Goal: Find specific page/section: Find specific page/section

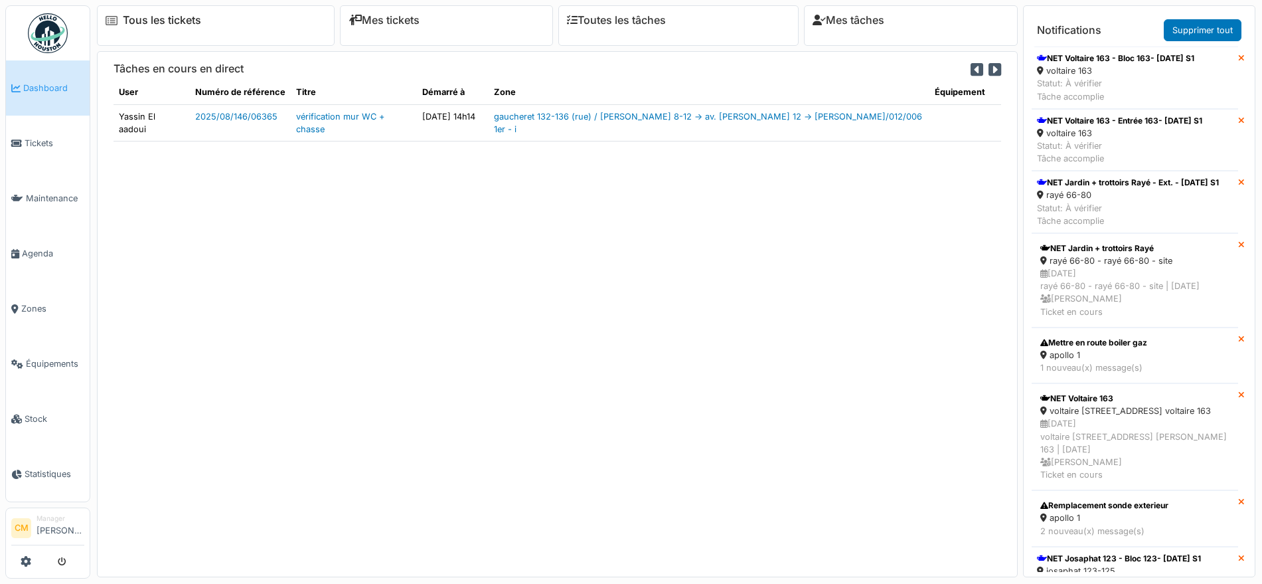
click at [147, 23] on link "Tous les tickets" at bounding box center [162, 20] width 78 height 13
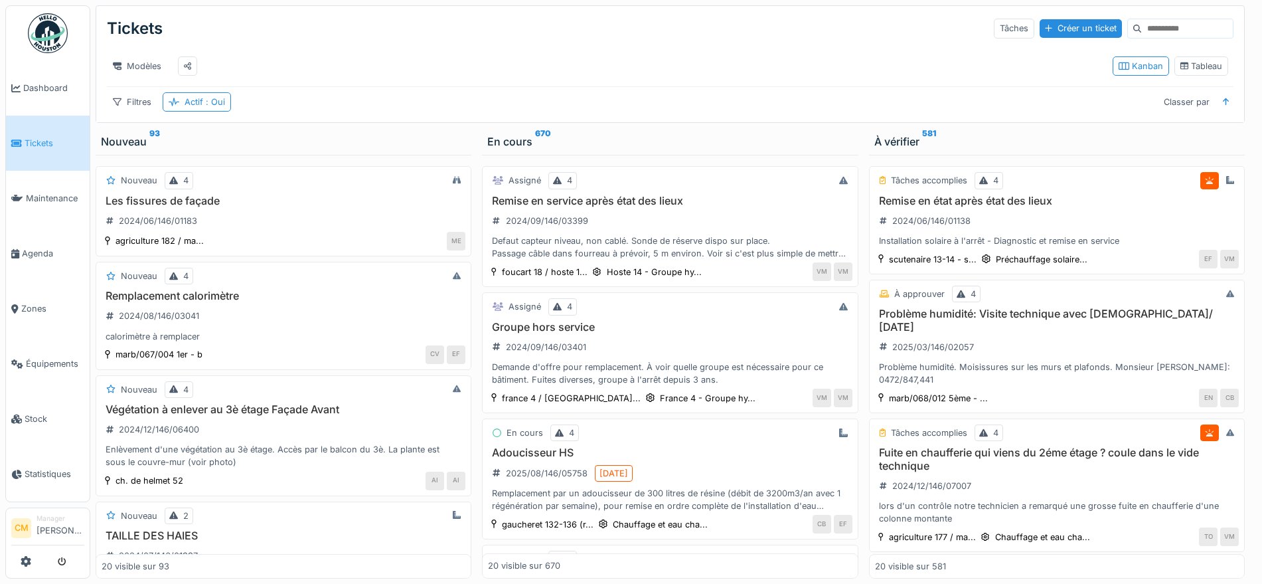
click at [49, 28] on img at bounding box center [48, 33] width 40 height 40
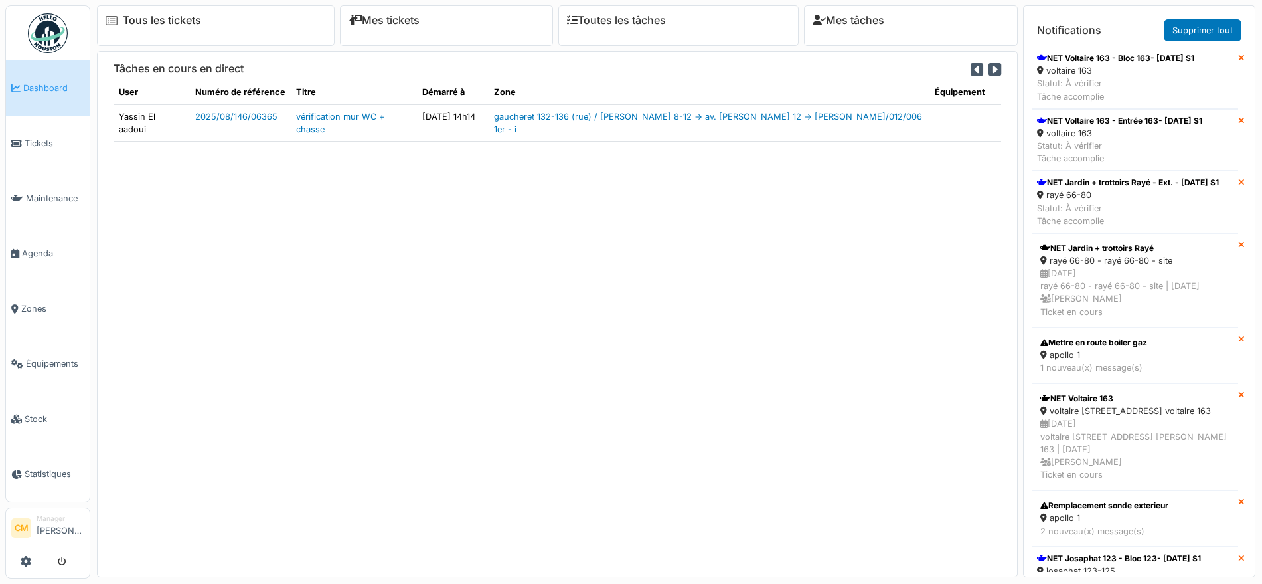
click at [177, 21] on link "Tous les tickets" at bounding box center [162, 20] width 78 height 13
